Goal: Communication & Community: Answer question/provide support

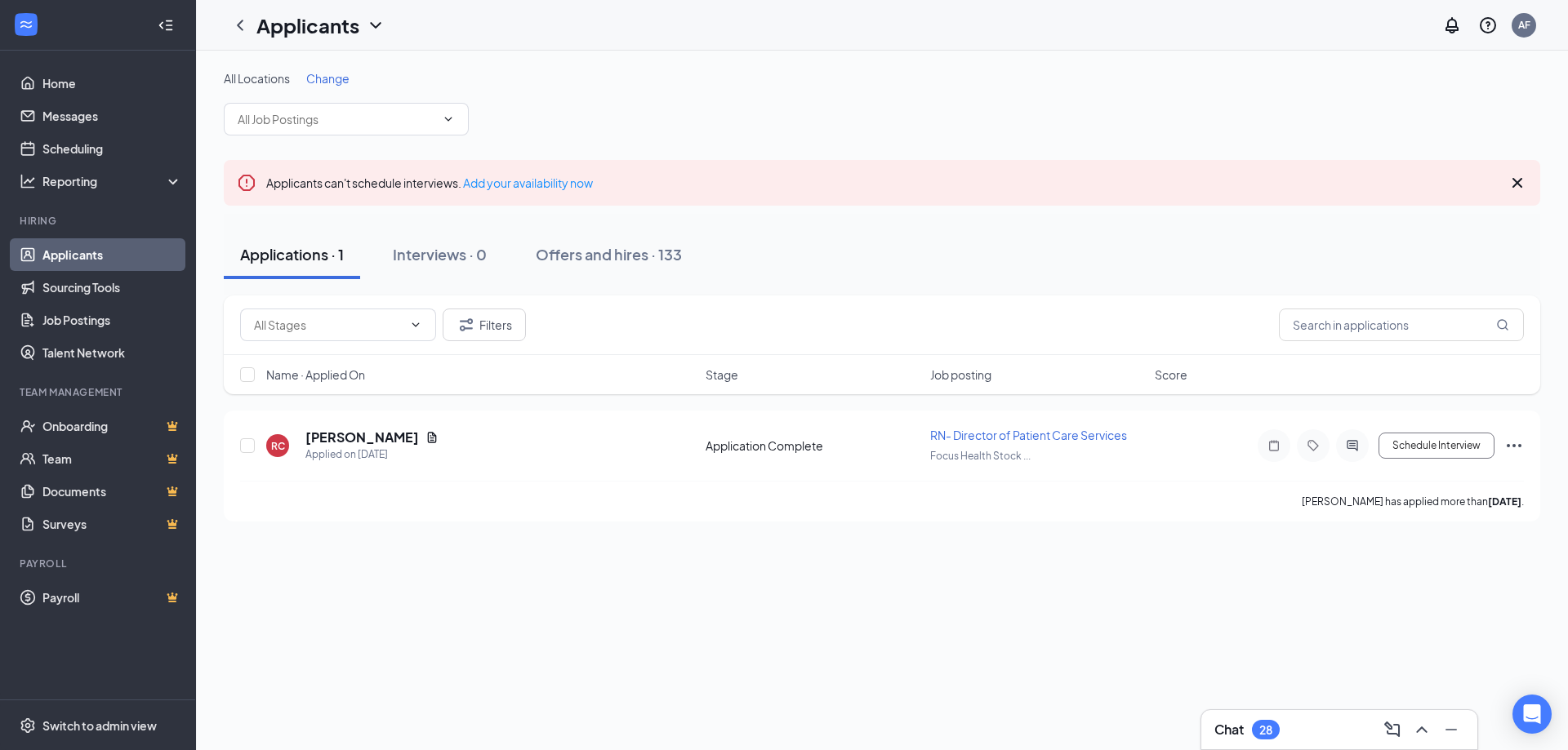
click at [1341, 729] on div "Chat 28" at bounding box center [1339, 729] width 250 height 26
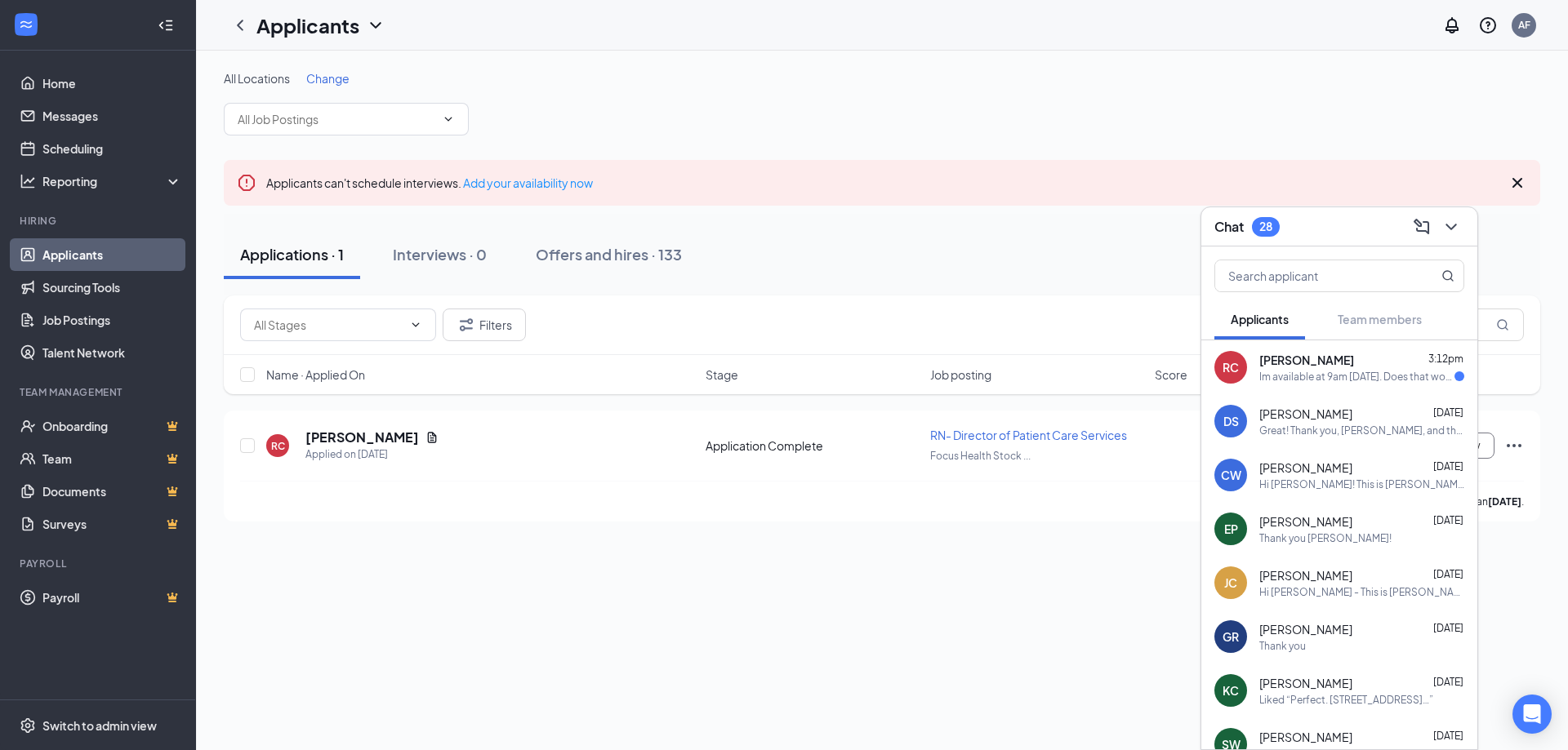
click at [1306, 373] on div "Im available at 9am [DATE]. Does that work?" at bounding box center [1356, 376] width 195 height 14
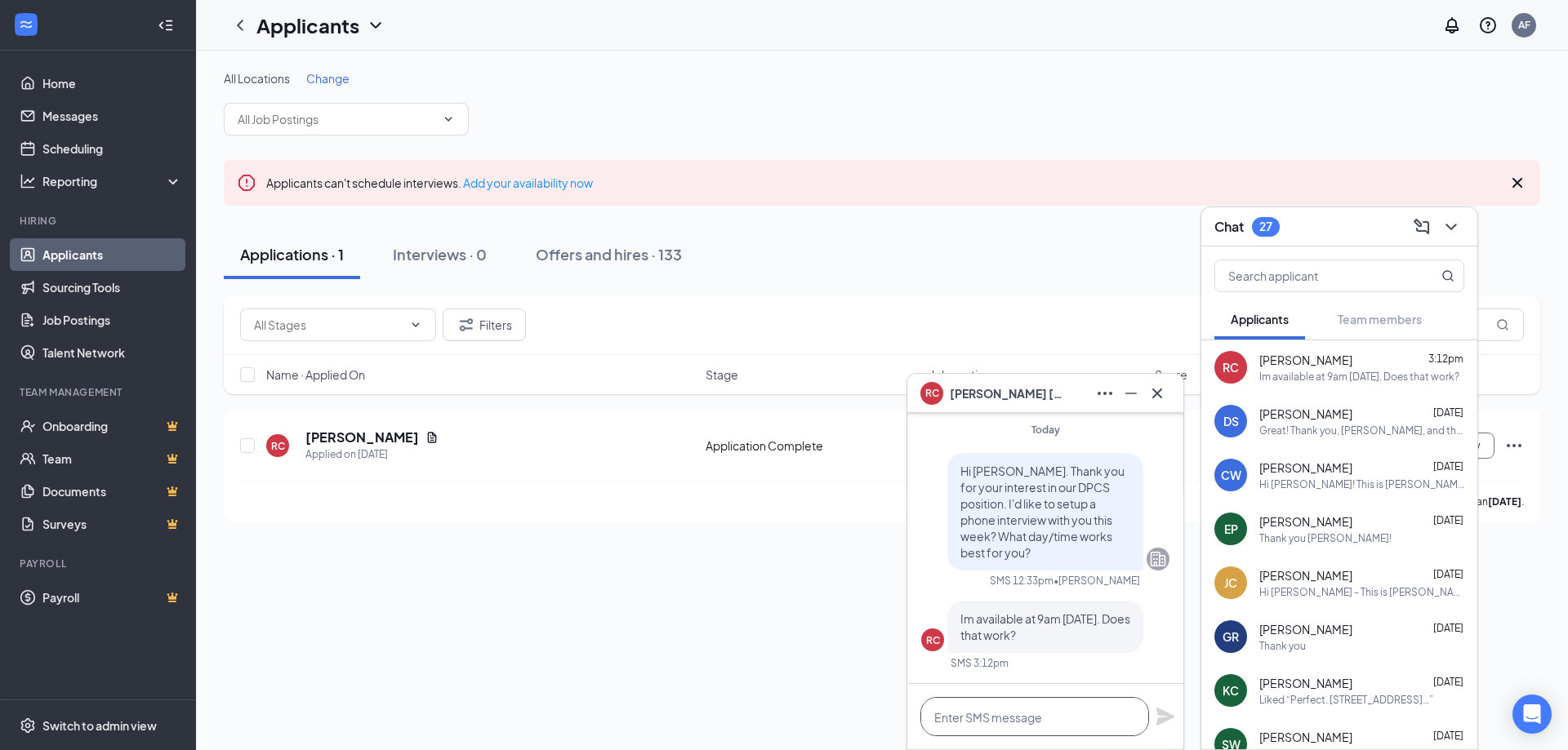
click at [990, 728] on textarea at bounding box center [1035, 716] width 228 height 39
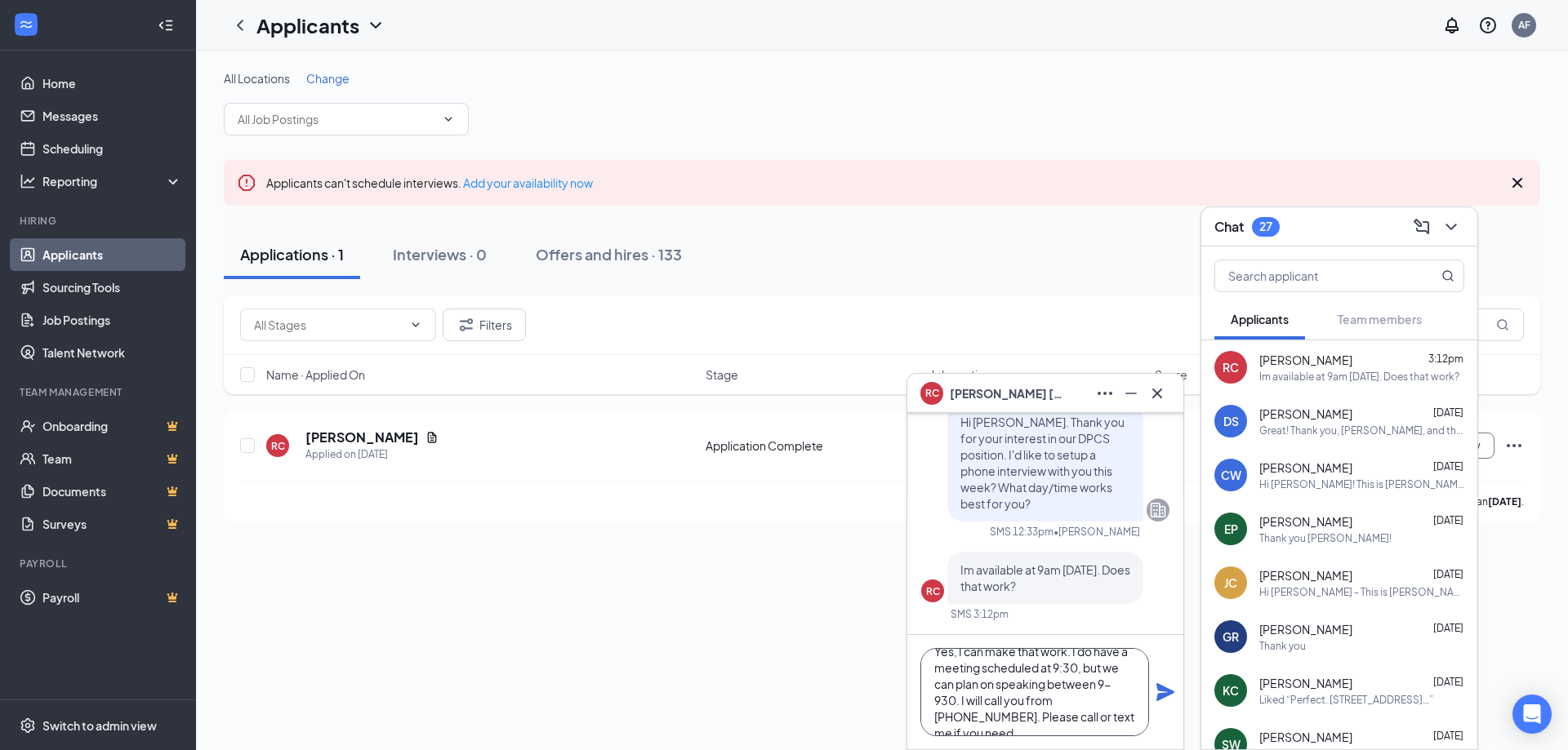
scroll to position [33, 0]
type textarea "Yes, I can make that work. I do have a meeting scheduled at 9:30, but we can pl…"
click at [1164, 694] on icon "Plane" at bounding box center [1165, 692] width 18 height 18
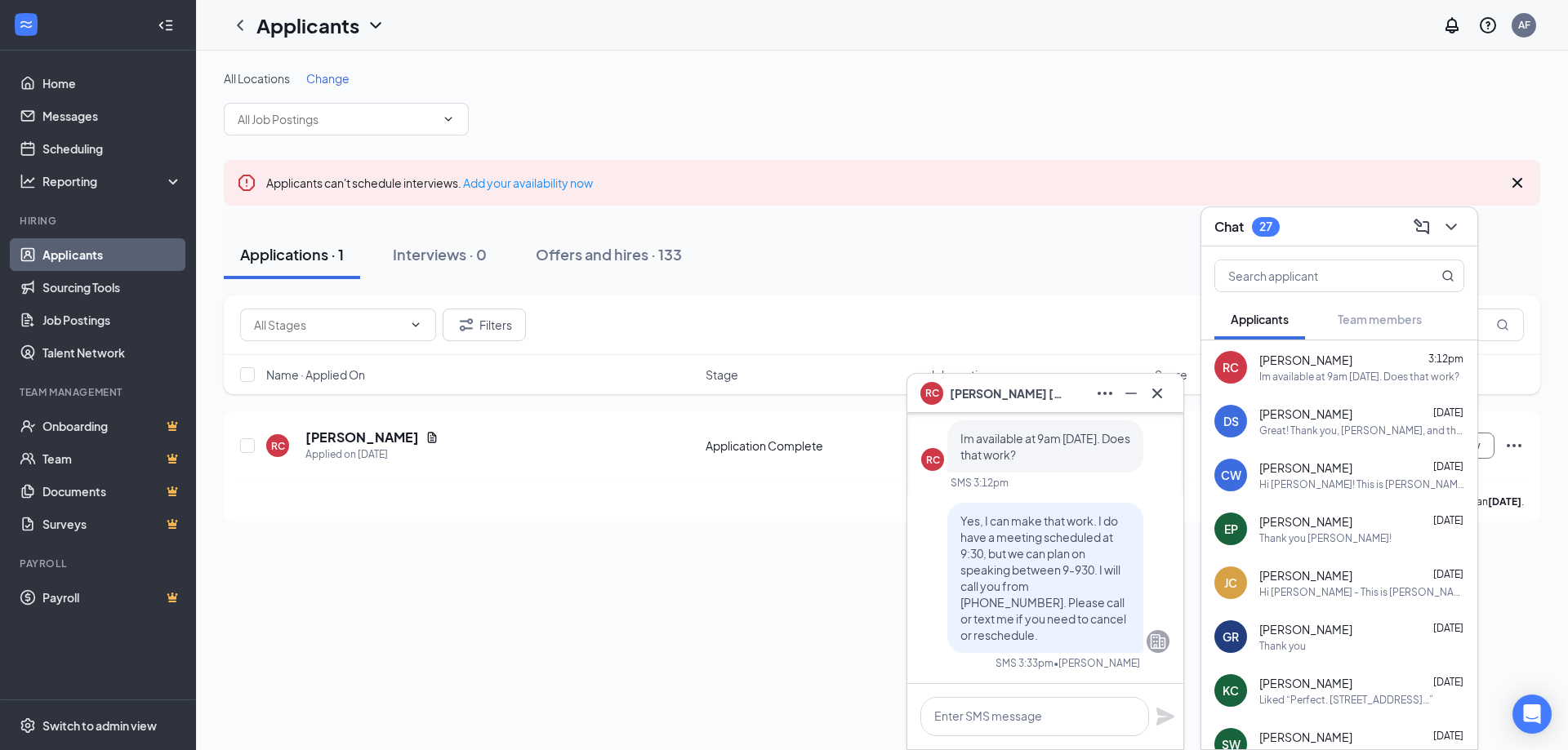
scroll to position [0, 0]
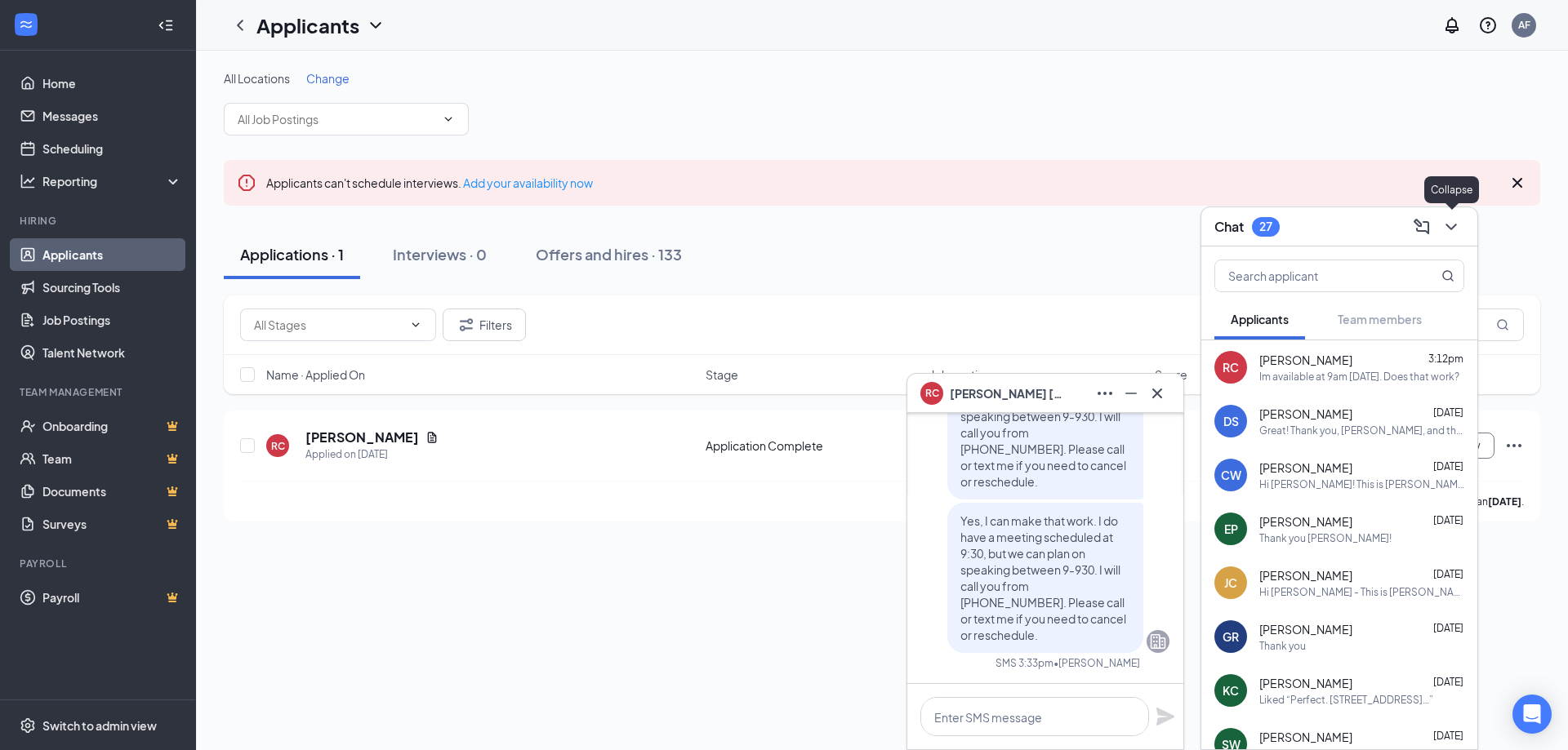
click at [1456, 223] on icon "ChevronDown" at bounding box center [1450, 226] width 10 height 7
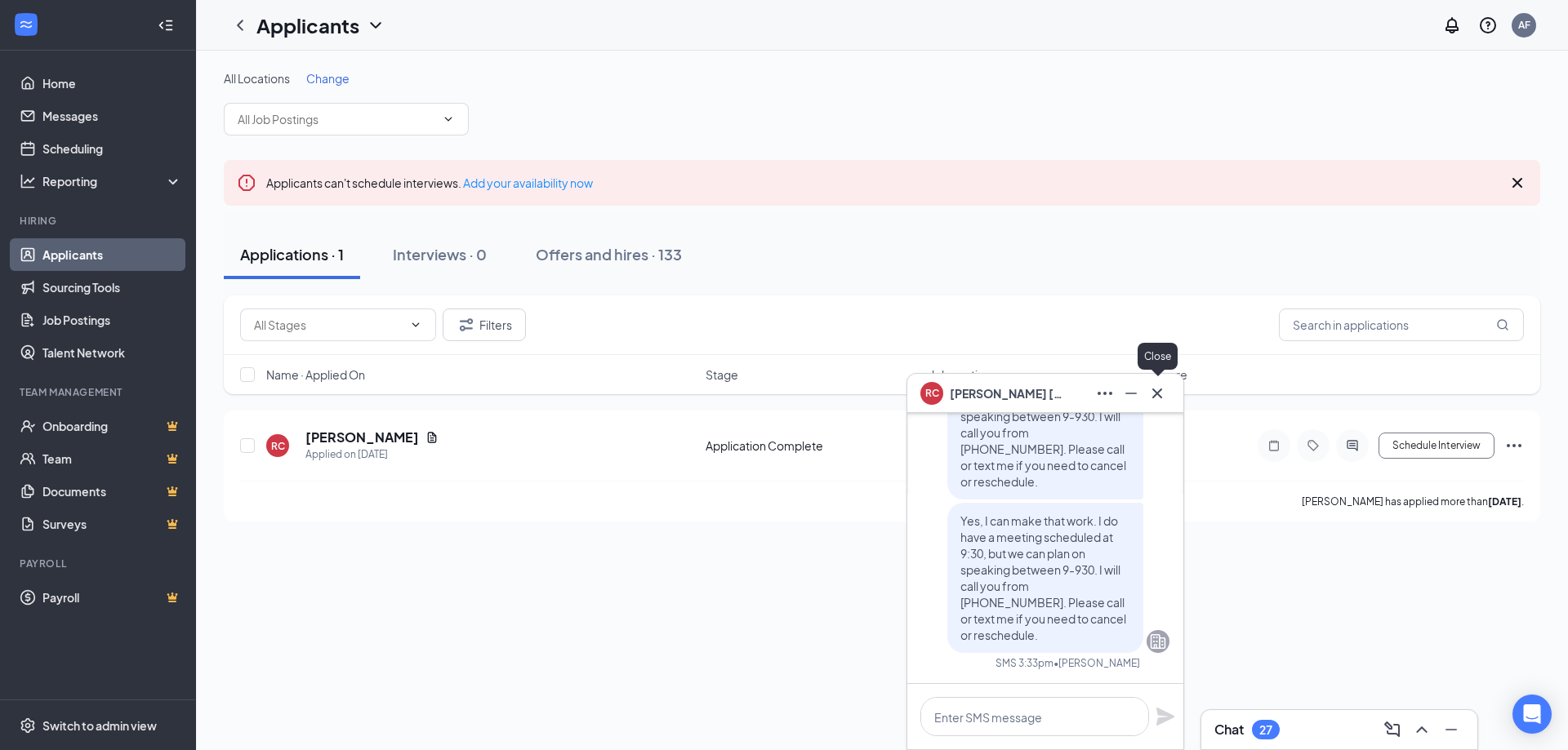
click at [1159, 394] on icon "Cross" at bounding box center [1156, 394] width 20 height 20
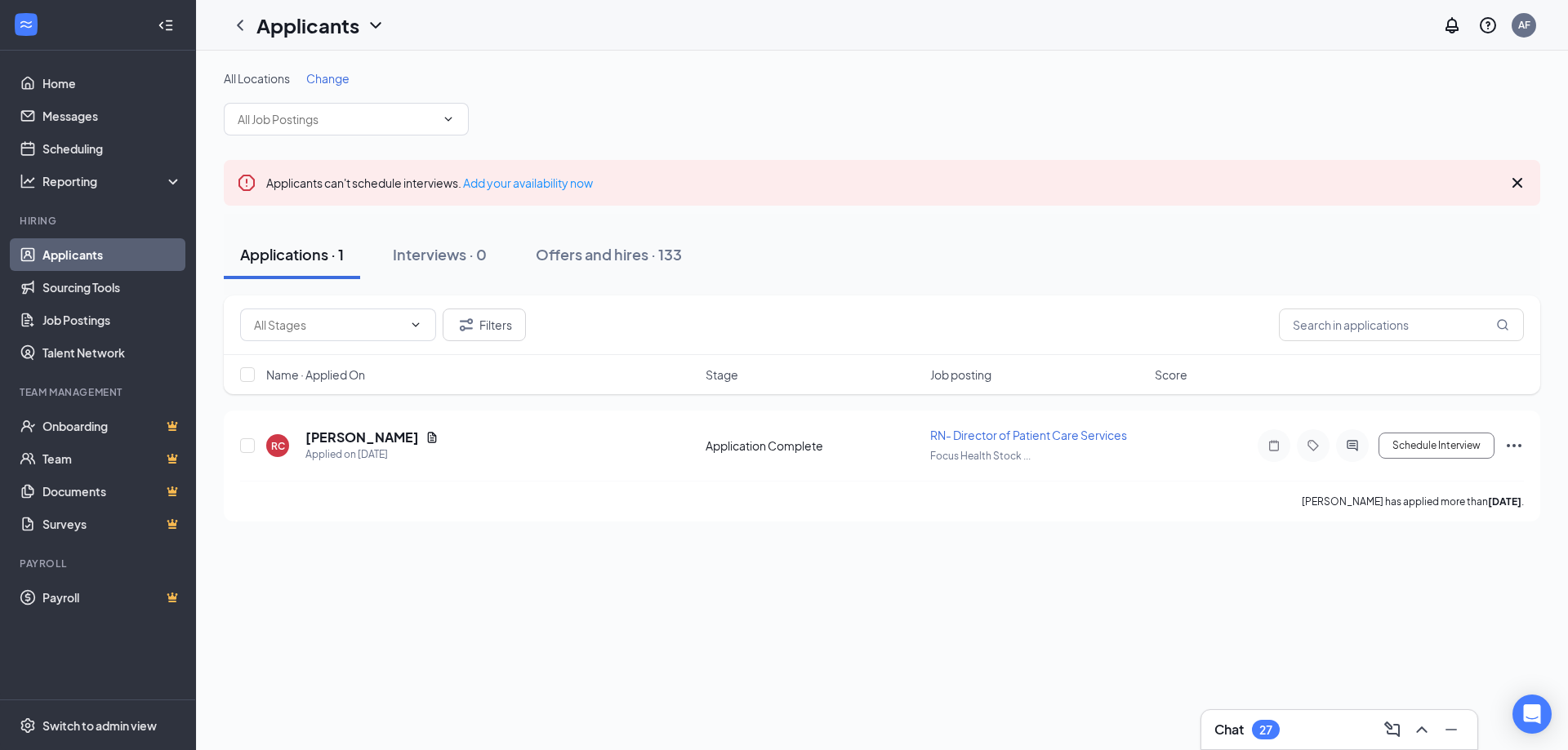
click at [1326, 723] on div "Chat 27" at bounding box center [1339, 729] width 250 height 26
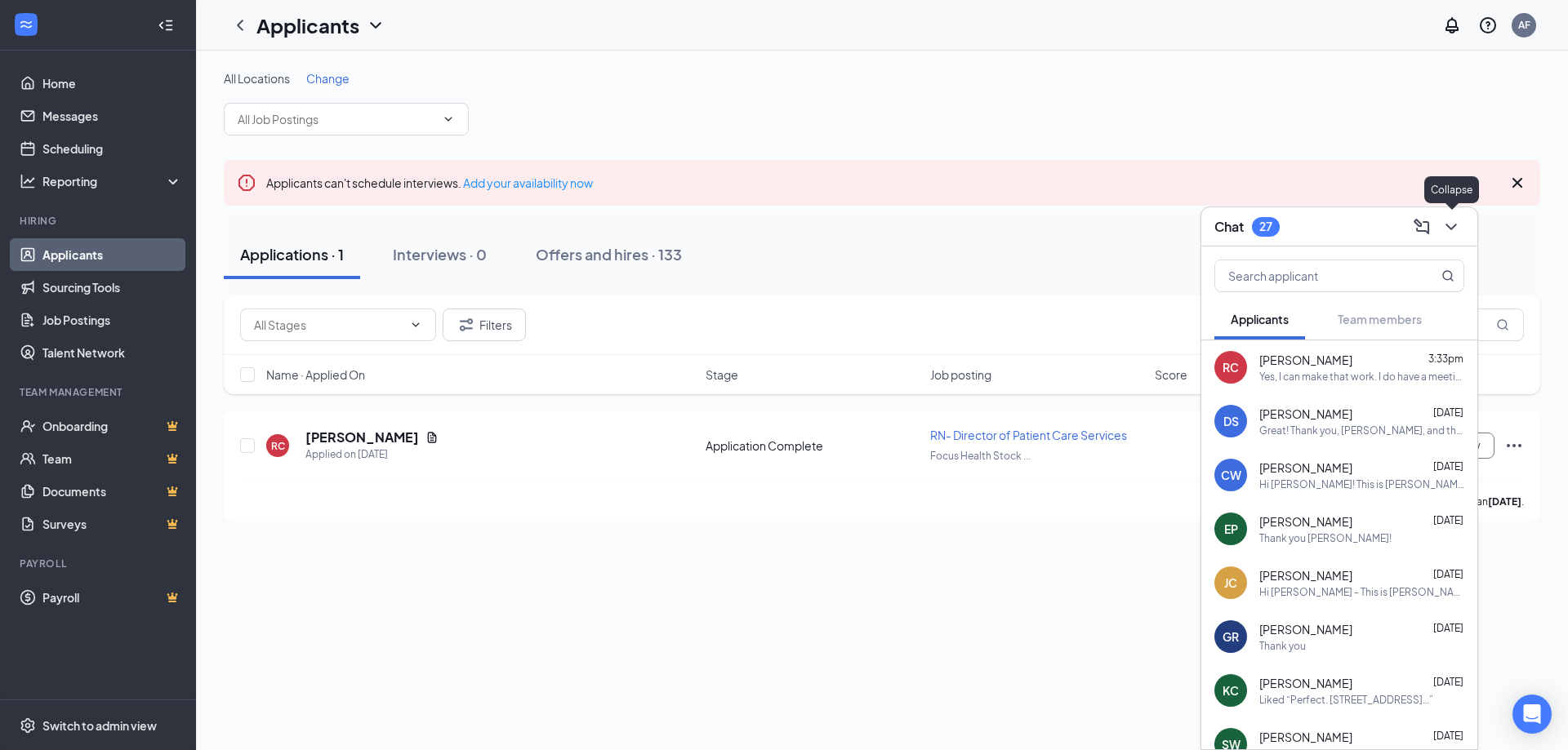
click at [1447, 223] on icon "ChevronDown" at bounding box center [1450, 226] width 10 height 7
